Goal: Information Seeking & Learning: Learn about a topic

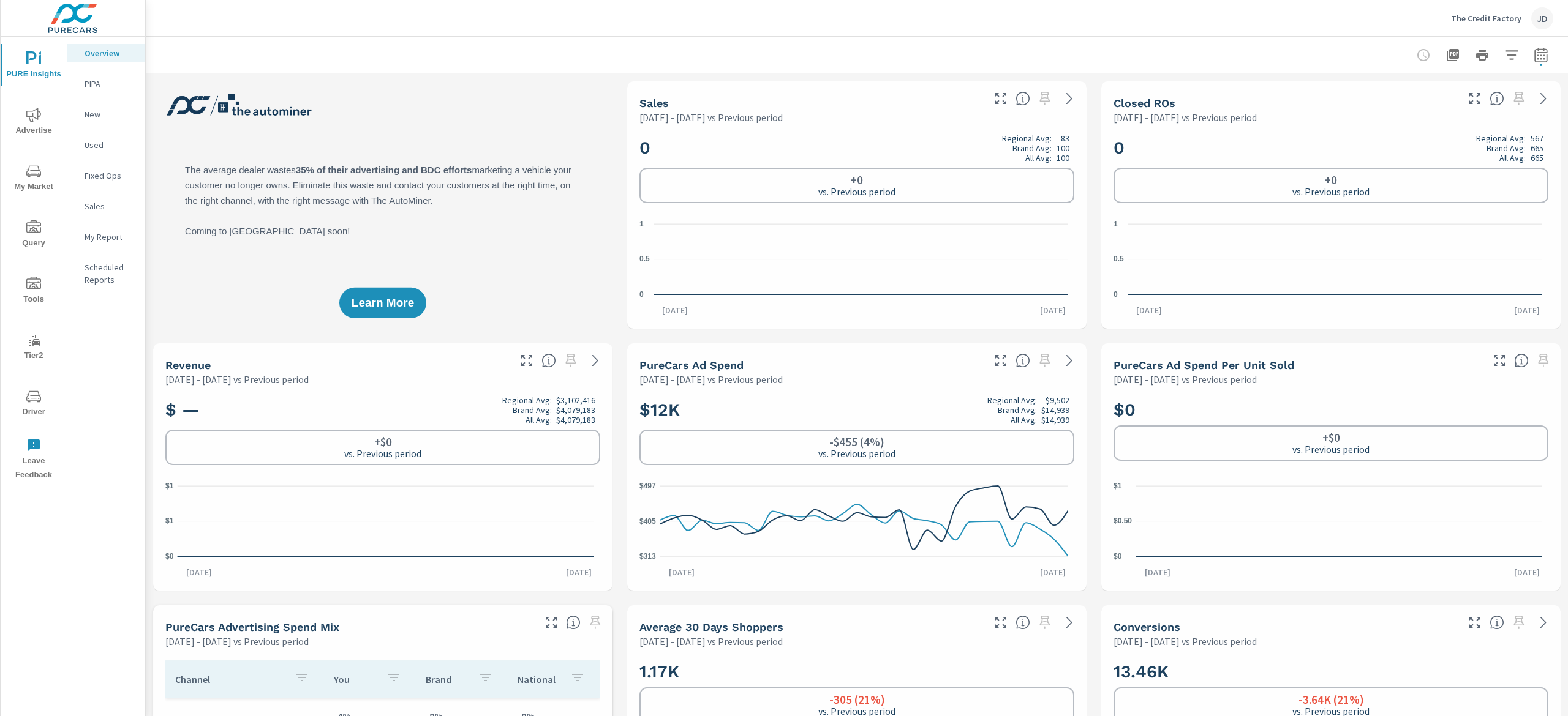
scroll to position [229, 0]
click at [101, 147] on p "Used" at bounding box center [110, 145] width 51 height 12
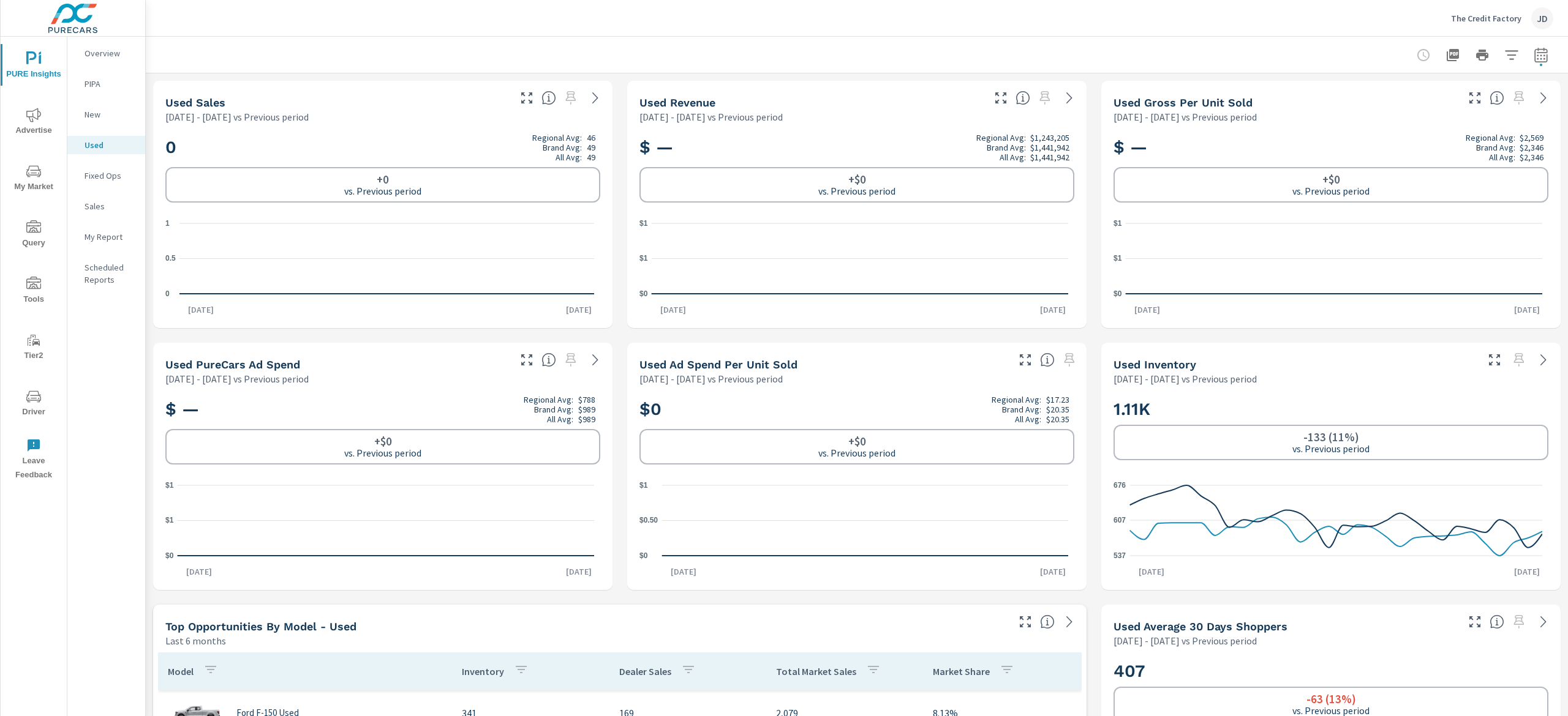
click at [1533, 57] on icon "button" at bounding box center [1540, 54] width 14 height 14
select select "Previous period"
click at [1440, 103] on select "Custom [DATE] Last week Last 7 days Last 14 days Last 30 days Last 45 days Last…" at bounding box center [1423, 106] width 132 height 25
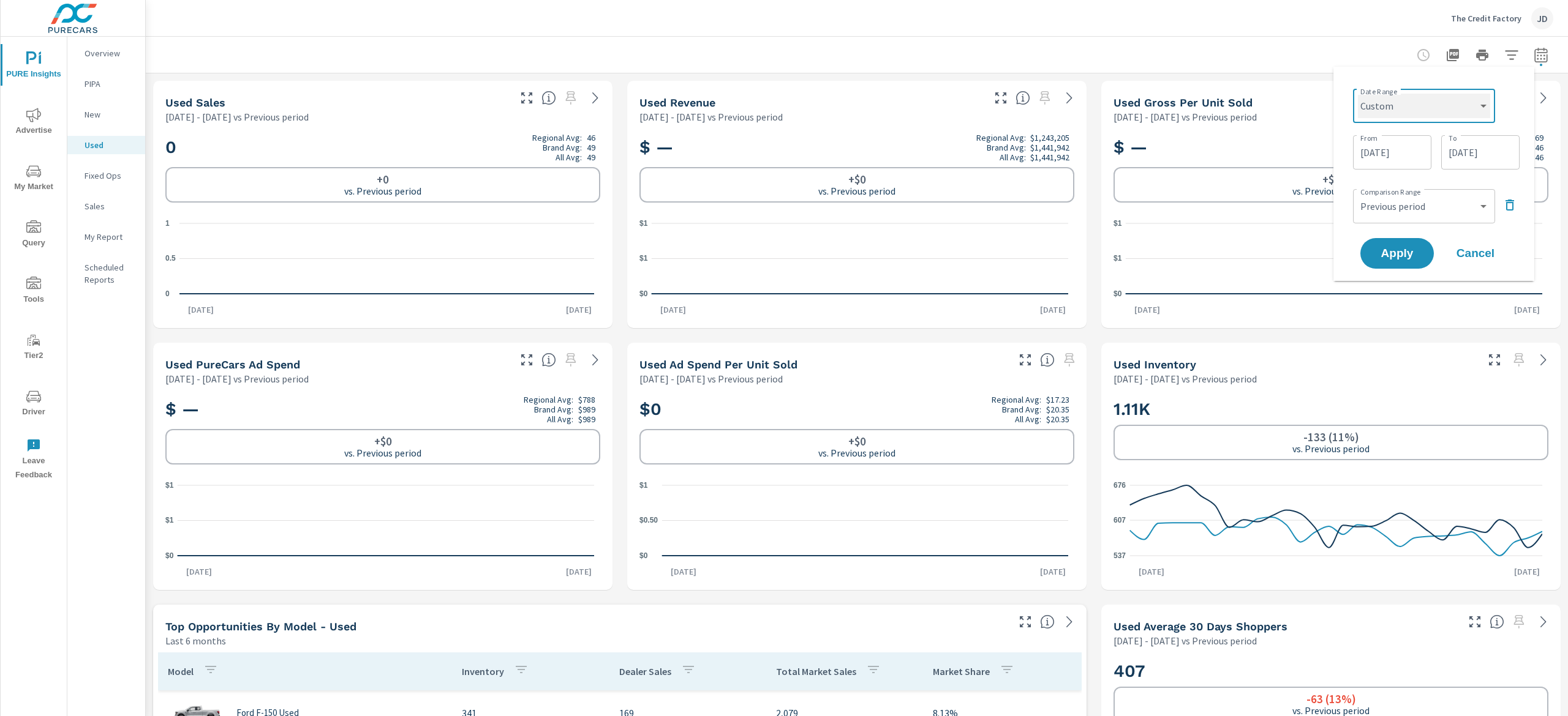
select select "Last month"
click at [1362, 94] on select "Custom [DATE] Last week Last 7 days Last 14 days Last 30 days Last 45 days Last…" at bounding box center [1423, 106] width 132 height 25
click at [1395, 197] on button "Apply" at bounding box center [1397, 207] width 76 height 32
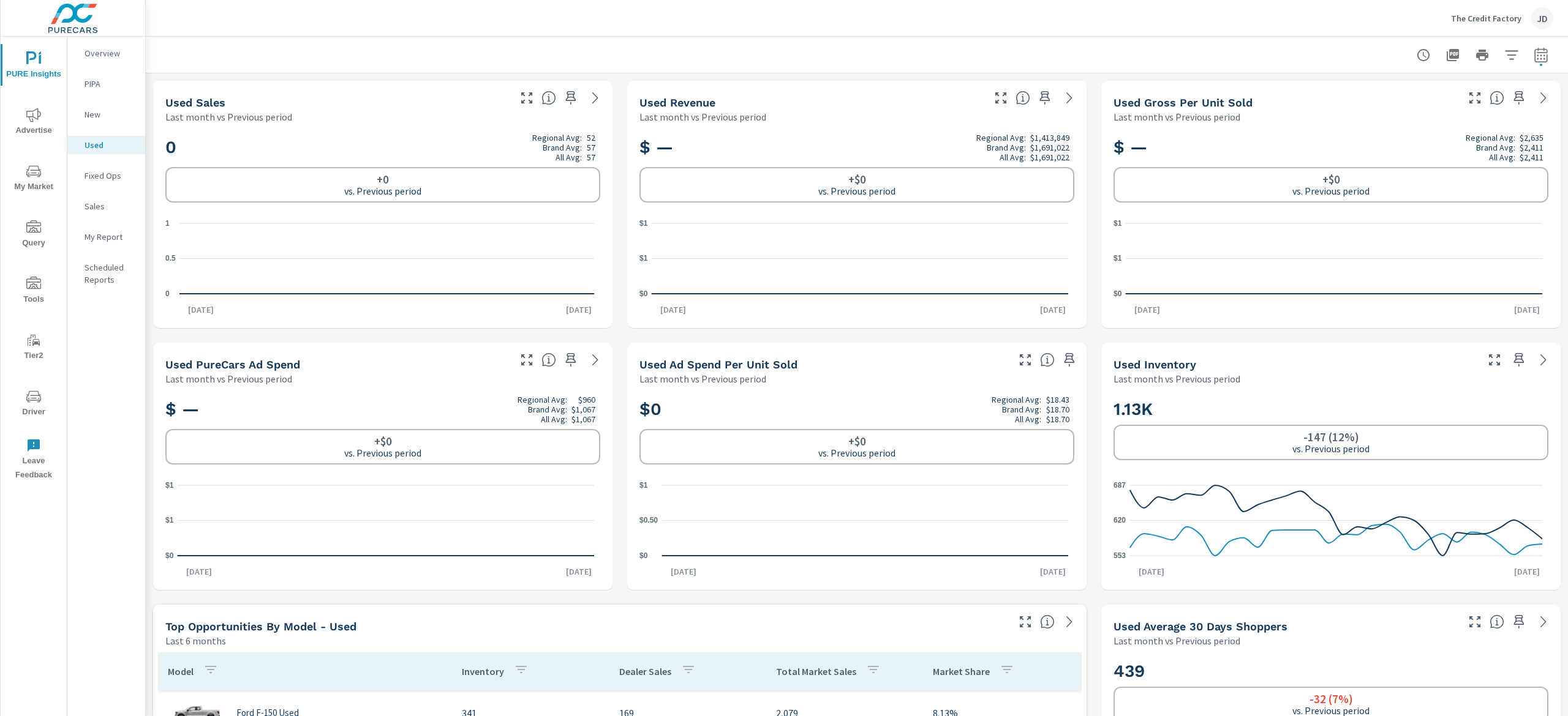
click at [25, 105] on button "Advertise" at bounding box center [34, 121] width 66 height 41
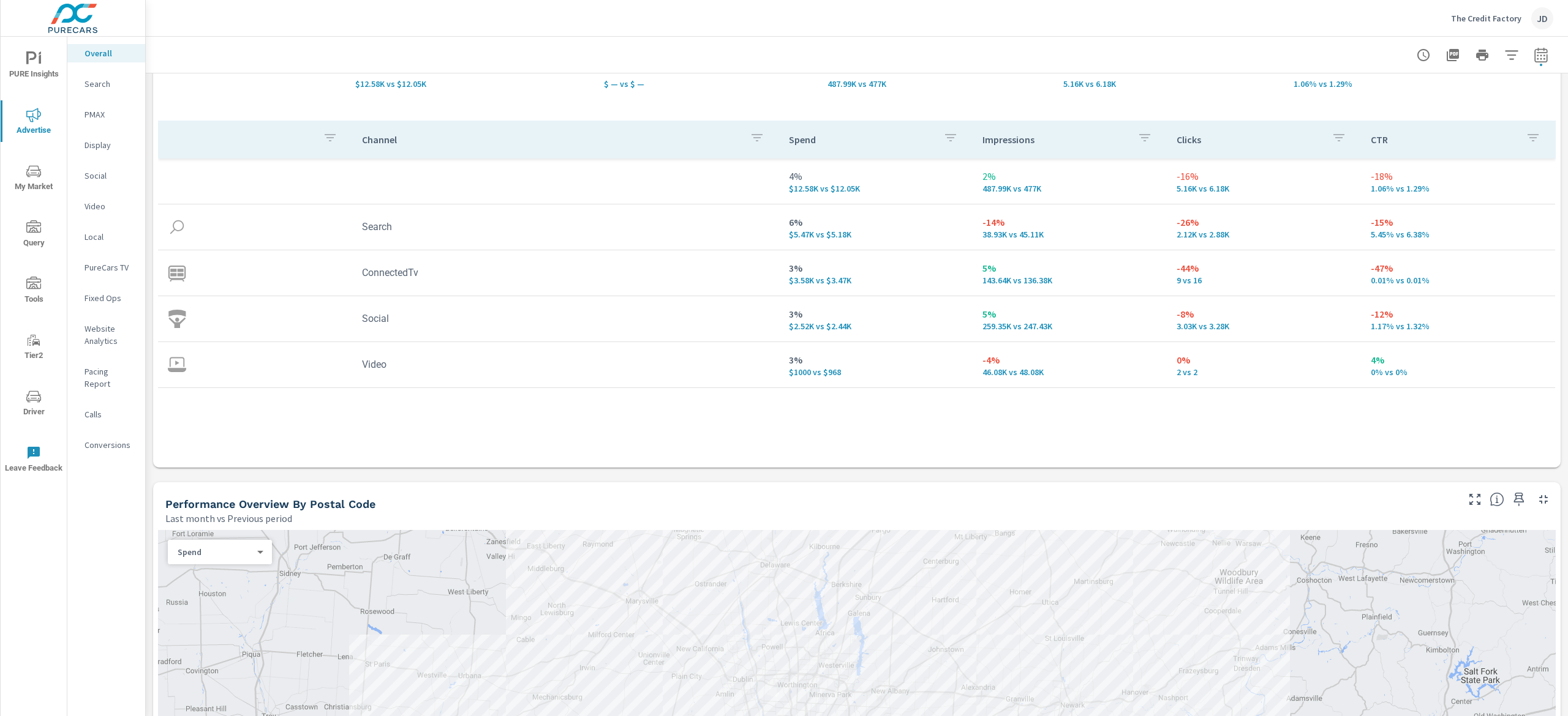
scroll to position [489, 0]
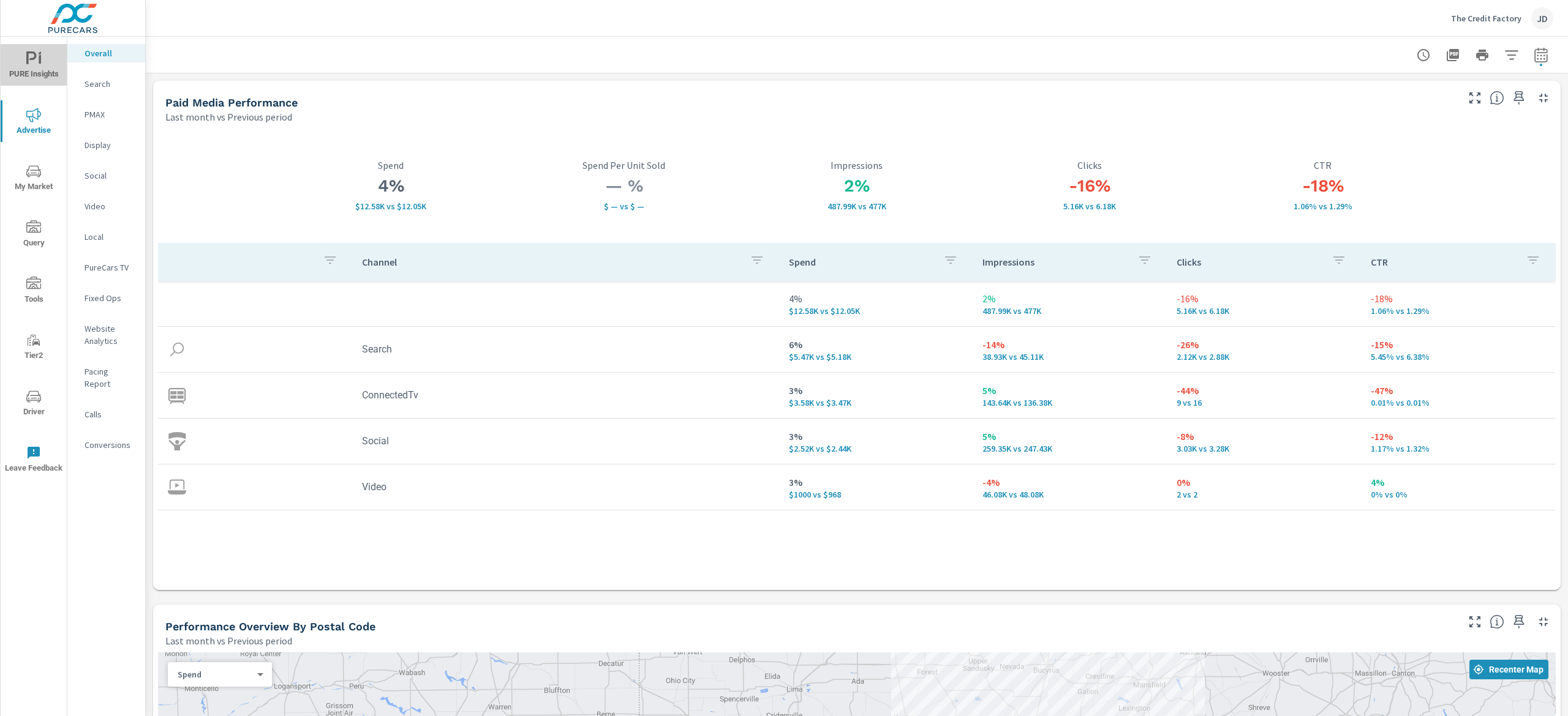
click at [35, 66] on span "PURE Insights" at bounding box center [34, 66] width 59 height 30
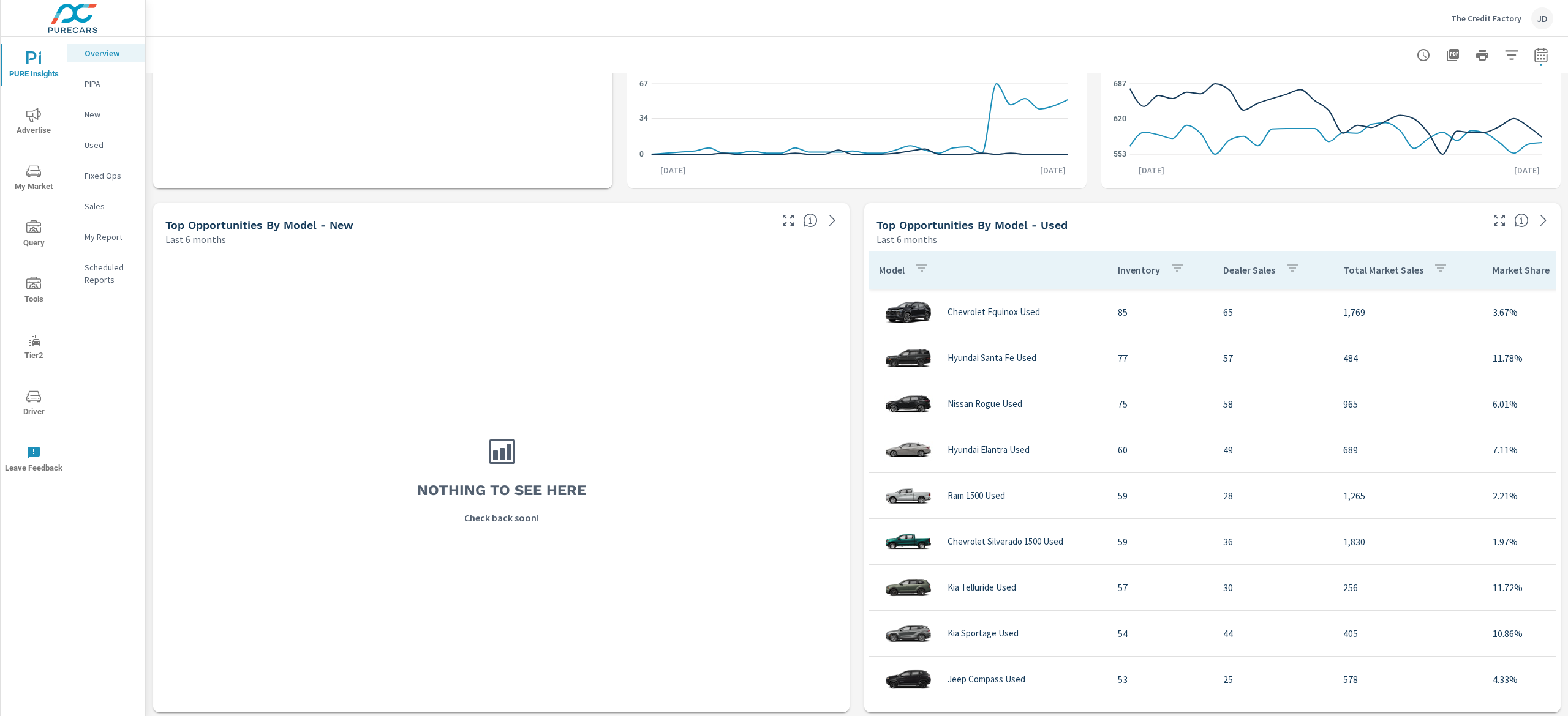
scroll to position [980, 0]
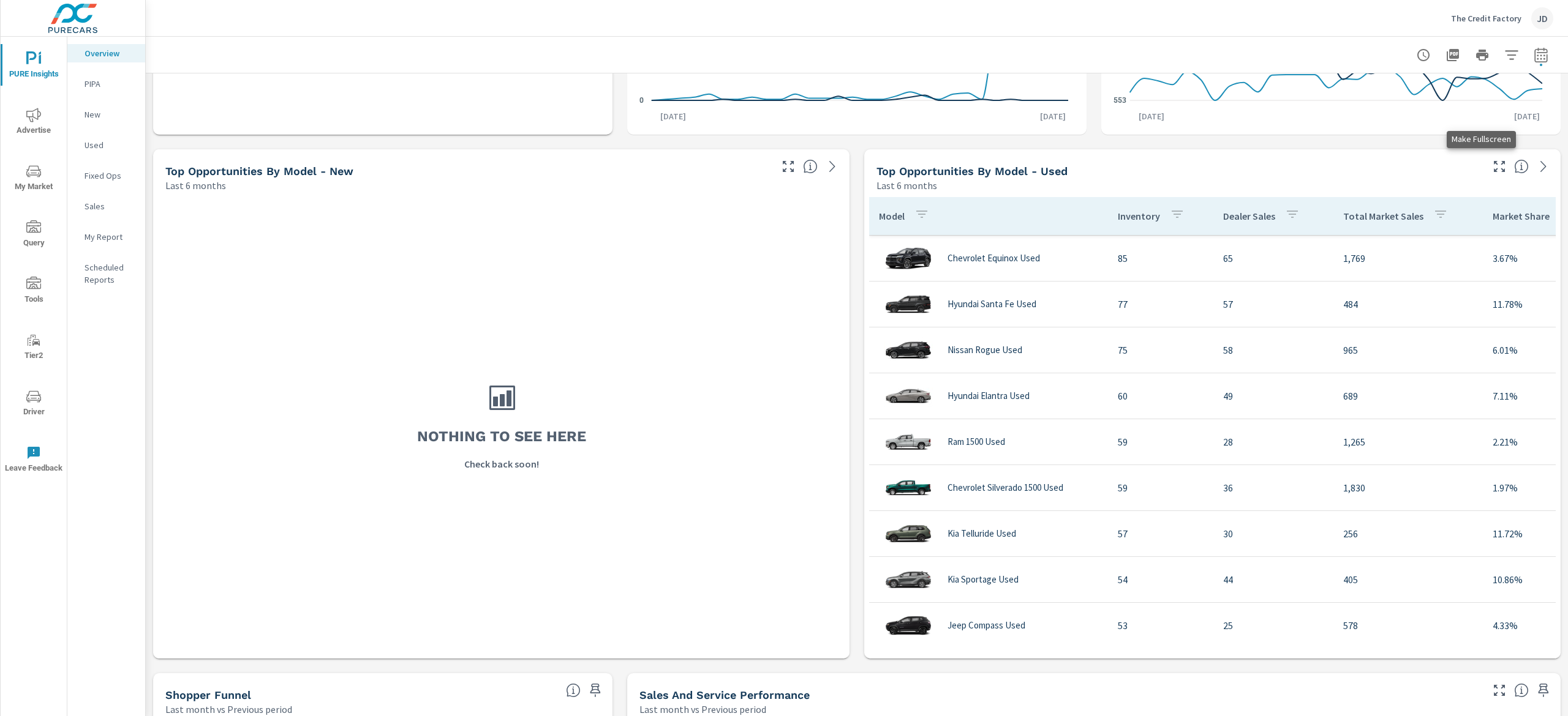
click at [1492, 167] on icon "button" at bounding box center [1499, 166] width 14 height 14
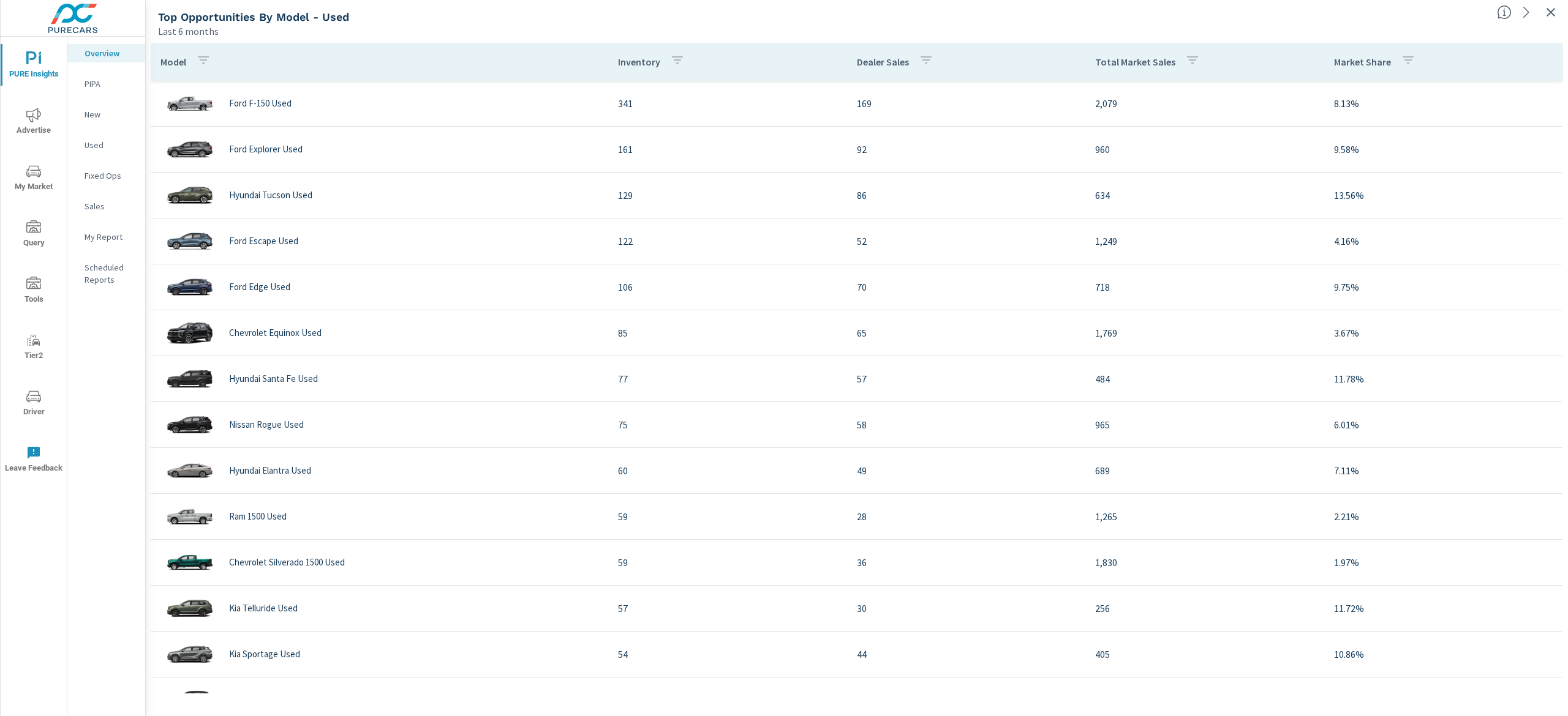
click at [1105, 66] on p "Total Market Sales" at bounding box center [1135, 62] width 80 height 12
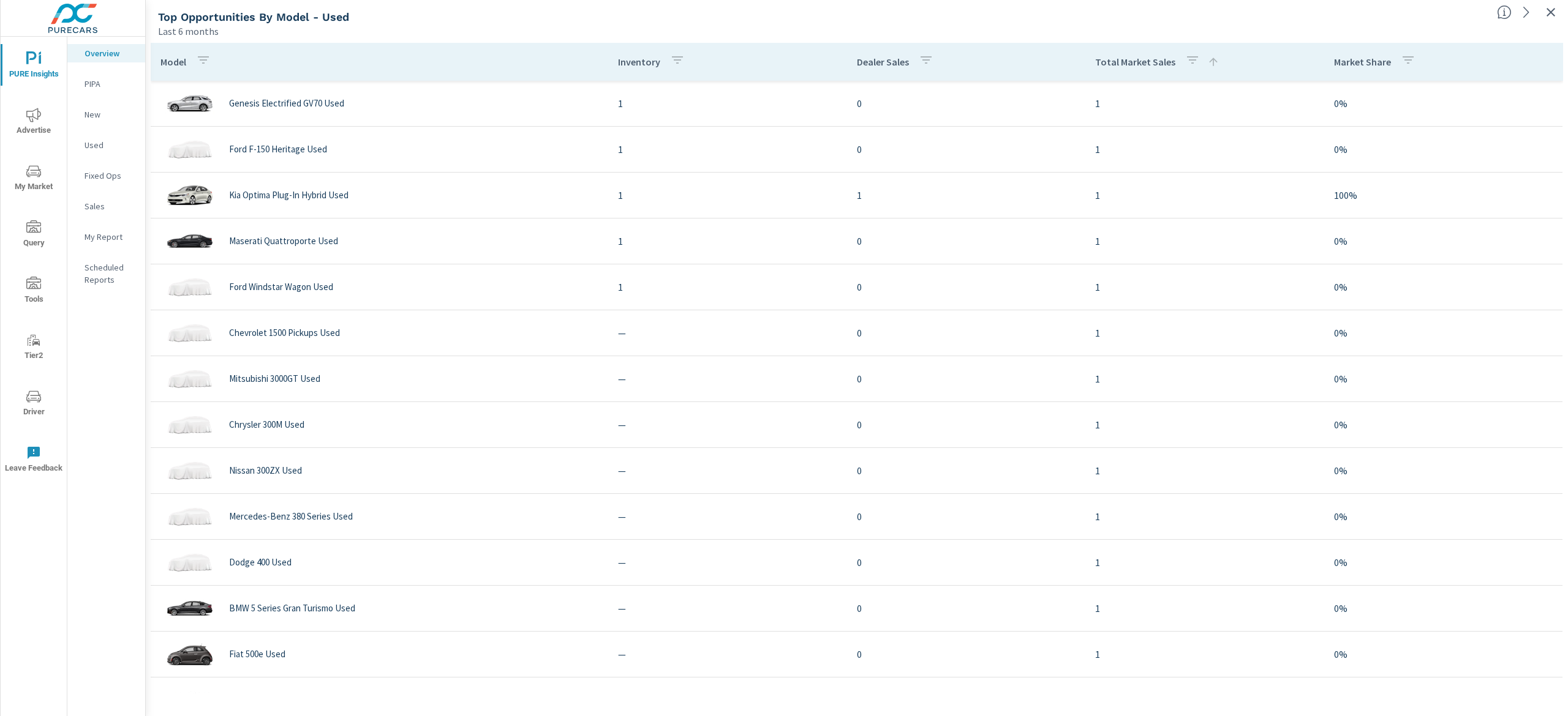
click at [1098, 46] on th "Total Market Sales" at bounding box center [1204, 62] width 238 height 38
click at [1110, 61] on p "Total Market Sales" at bounding box center [1135, 62] width 80 height 12
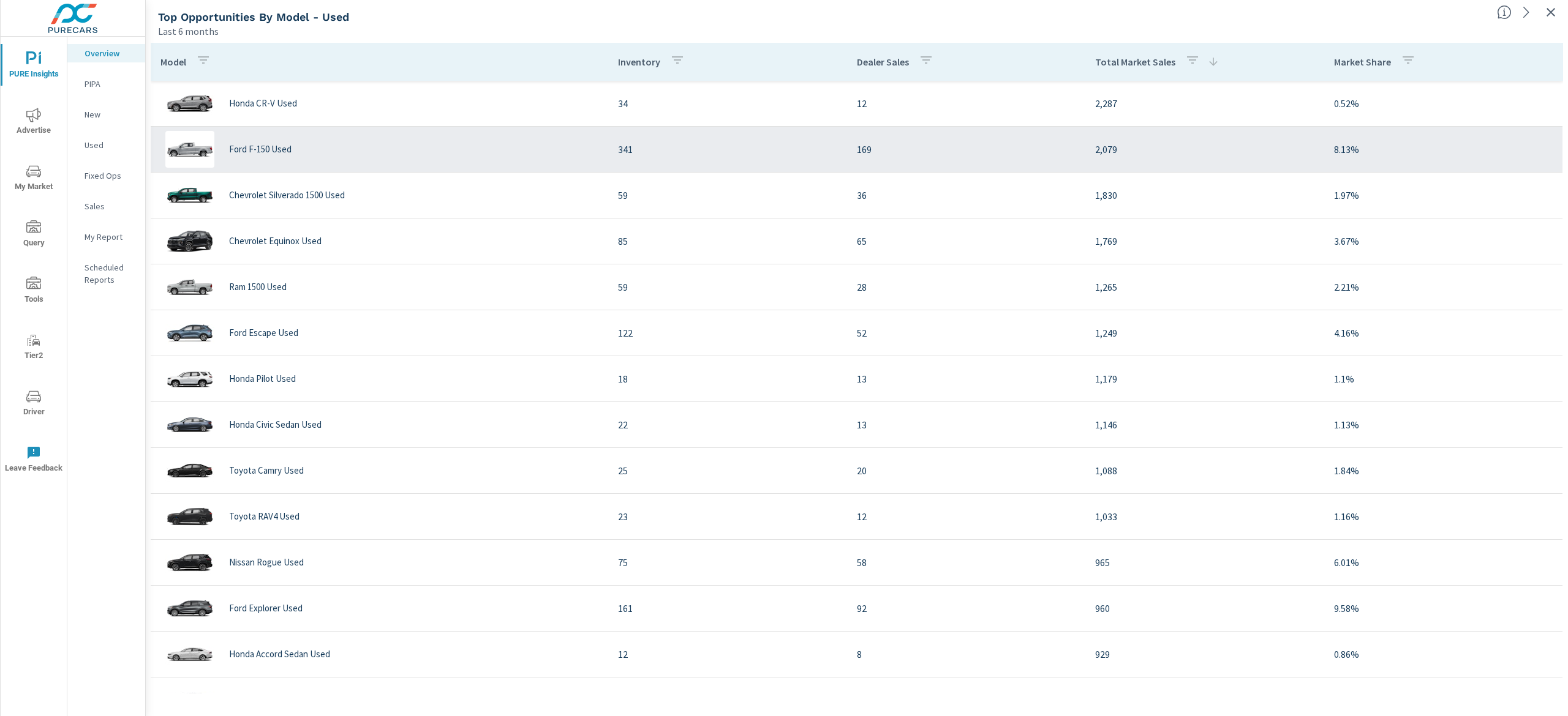
click at [622, 152] on p "341" at bounding box center [727, 149] width 219 height 14
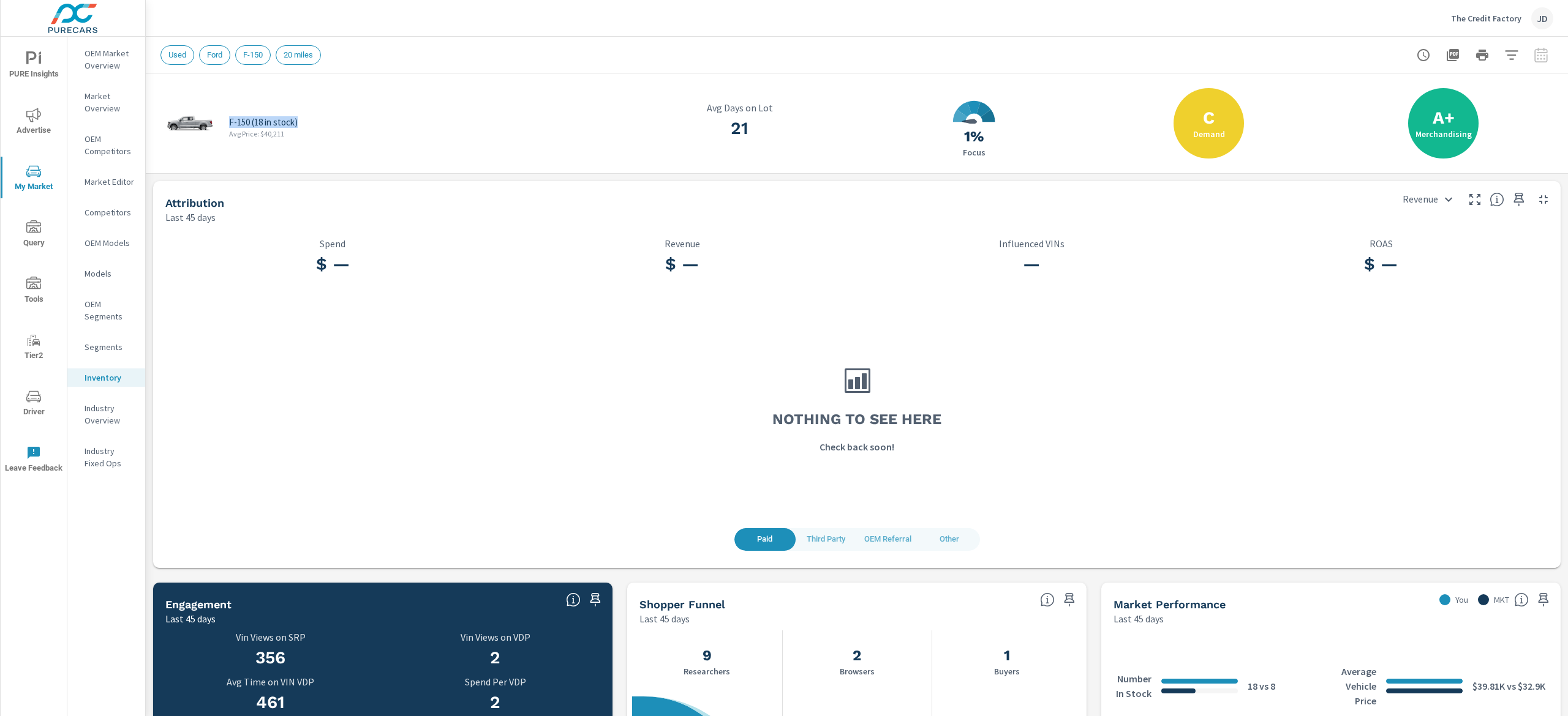
drag, startPoint x: 321, startPoint y: 112, endPoint x: 227, endPoint y: 118, distance: 94.2
click at [227, 118] on div "F-150 (18 in stock) Avg Price: $40,211" at bounding box center [387, 123] width 454 height 70
click at [390, 119] on div "F-150 (18 in stock) Avg Price: $40,211" at bounding box center [387, 123] width 454 height 70
click at [383, 114] on div "F-150 (18 in stock) Avg Price: $40,211" at bounding box center [387, 123] width 454 height 70
